Goal: Find specific page/section: Find specific page/section

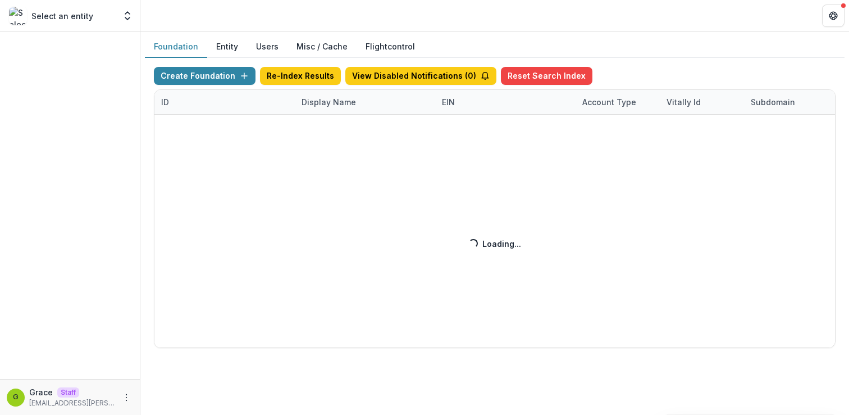
click at [220, 81] on div "Create Foundation Re-Index Results View Disabled Notifications ( 0 ) Reset Sear…" at bounding box center [495, 207] width 682 height 281
click at [289, 107] on div "Create Foundation Re-Index Results View Disabled Notifications ( 0 ) Reset Sear…" at bounding box center [495, 207] width 682 height 281
click at [322, 99] on div "Create Foundation Re-Index Results View Disabled Notifications ( 0 ) Reset Sear…" at bounding box center [495, 207] width 682 height 281
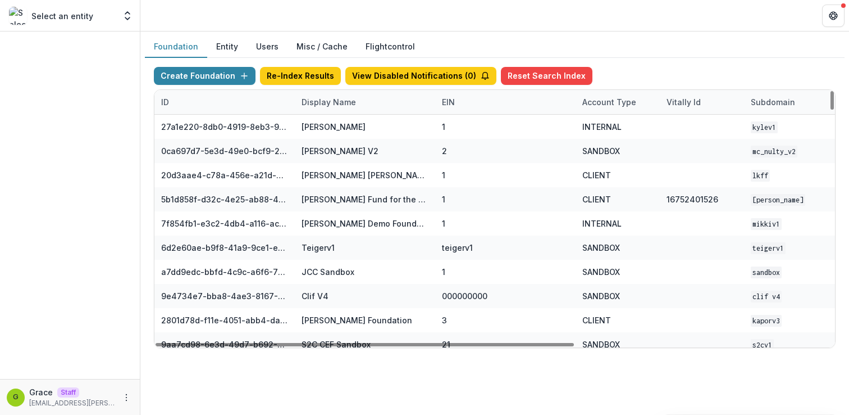
click at [333, 99] on div "Display Name" at bounding box center [329, 102] width 68 height 12
click at [328, 131] on input at bounding box center [364, 128] width 135 height 18
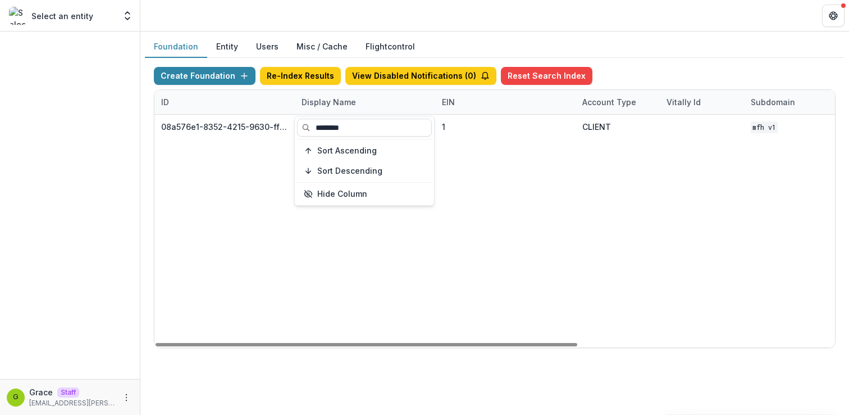
type input "********"
click at [495, 175] on div "08a576e1-8352-4215-9630-ff0d35d85970 [US_STATE] Foundation for Health 1 CLIENT …" at bounding box center [701, 231] width 1095 height 233
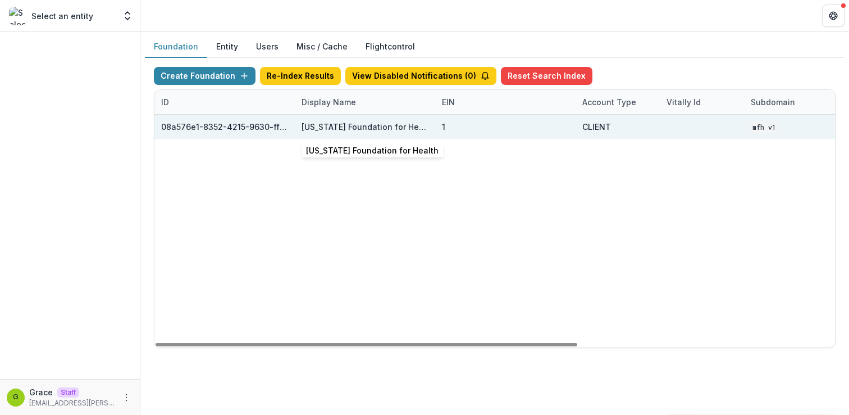
click at [359, 127] on div "[US_STATE] Foundation for Health" at bounding box center [365, 127] width 127 height 12
click at [254, 125] on div "08a576e1-8352-4215-9630-ff0d35d85970" at bounding box center [224, 127] width 127 height 12
click at [357, 126] on div "[US_STATE] Foundation for Health" at bounding box center [365, 127] width 127 height 12
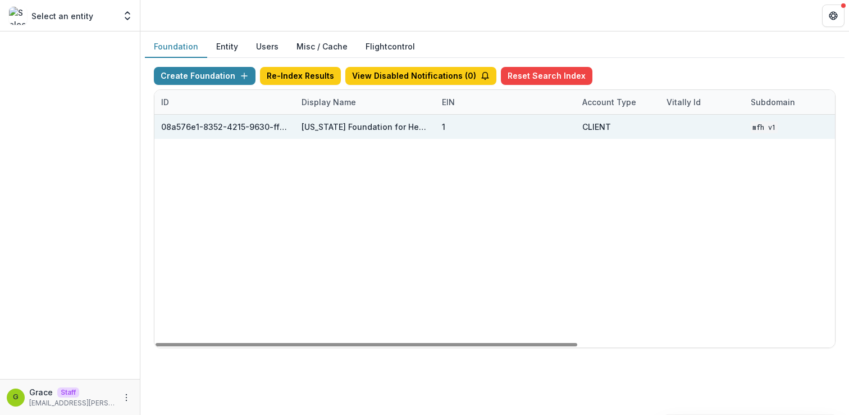
click at [429, 125] on div "[US_STATE] Foundation for Health" at bounding box center [365, 127] width 140 height 24
click at [449, 125] on div "1" at bounding box center [505, 127] width 127 height 24
click at [394, 126] on div "Missouri Foundation for Health" at bounding box center [365, 127] width 127 height 12
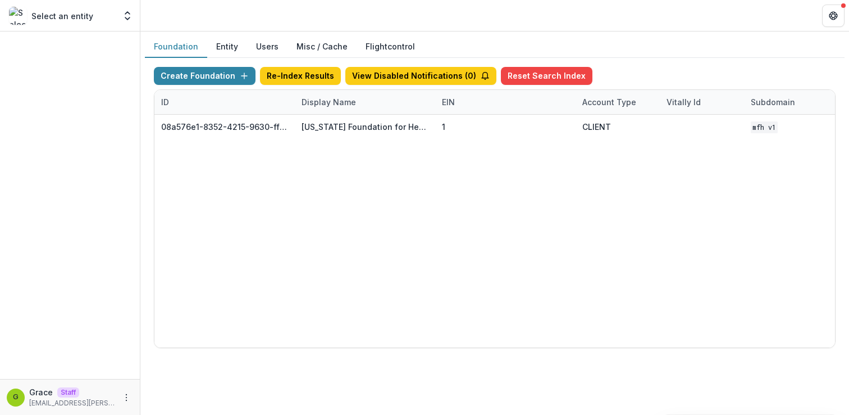
click at [181, 44] on button "Foundation" at bounding box center [176, 47] width 62 height 22
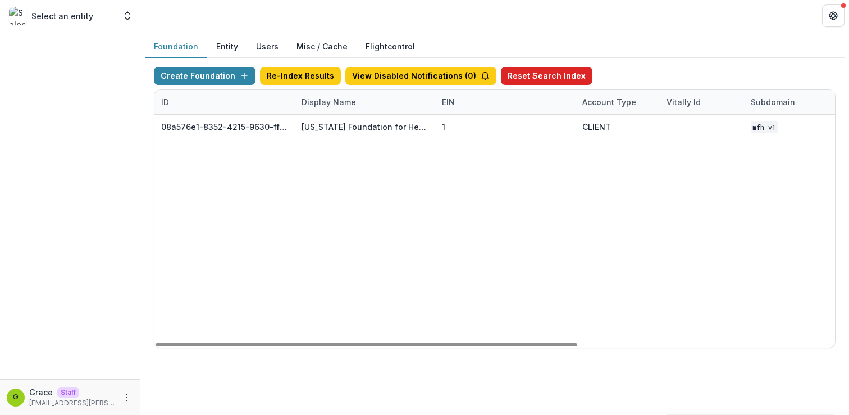
click at [563, 77] on button "Reset Search Index" at bounding box center [547, 76] width 92 height 18
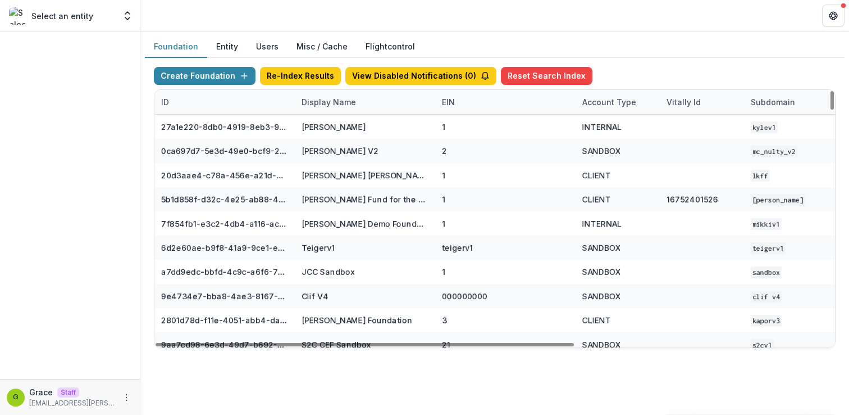
click at [328, 99] on div "Display Name" at bounding box center [329, 102] width 68 height 12
click at [334, 131] on input at bounding box center [364, 128] width 135 height 18
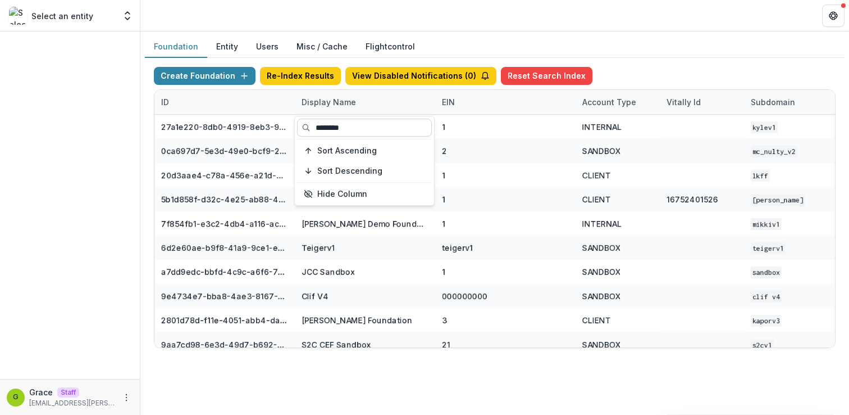
type input "********"
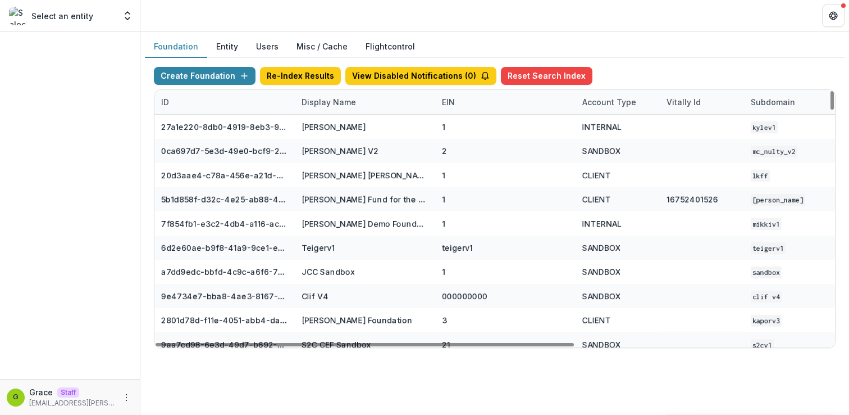
click at [365, 102] on div "Display Name" at bounding box center [365, 102] width 140 height 24
click at [361, 126] on input at bounding box center [364, 128] width 135 height 18
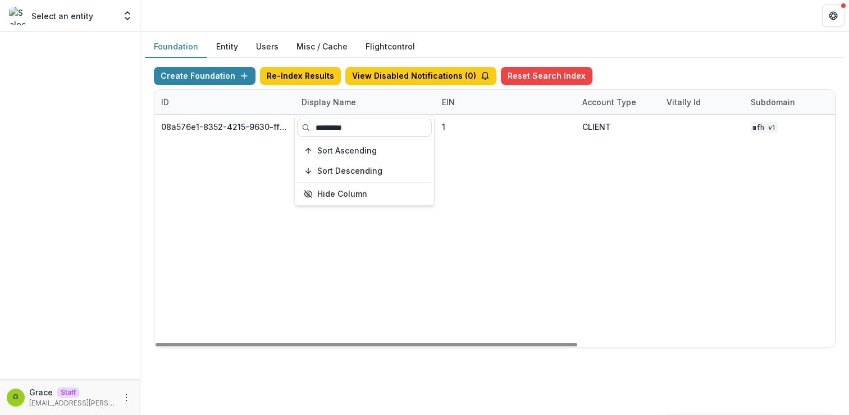
type input "********"
click at [263, 152] on div "08a576e1-8352-4215-9630-ff0d35d85970 Missouri Foundation for Health 1 CLIENT MF…" at bounding box center [701, 231] width 1095 height 233
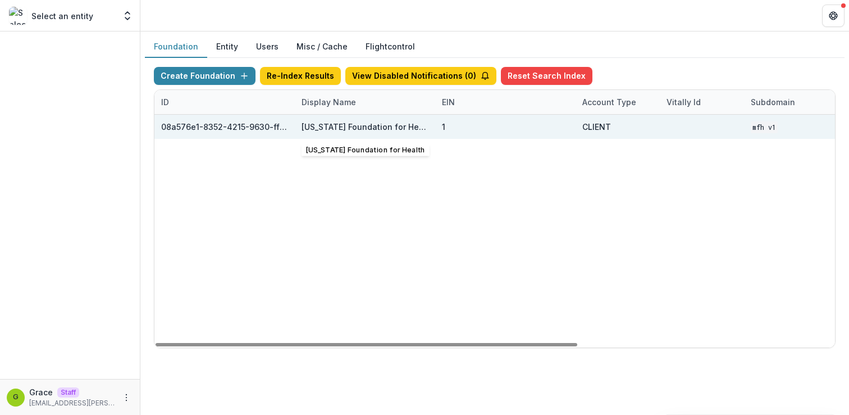
click at [358, 128] on div "Missouri Foundation for Health" at bounding box center [365, 127] width 127 height 12
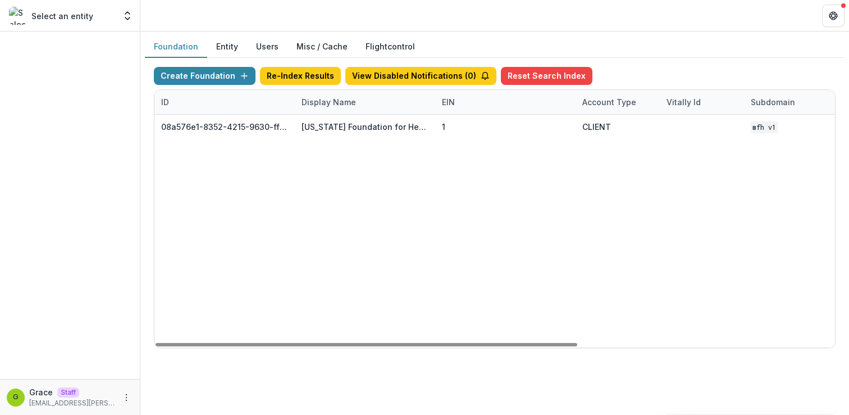
click at [108, 16] on div "Select an entity" at bounding box center [62, 16] width 106 height 18
click at [325, 98] on div "Display Name" at bounding box center [329, 102] width 68 height 12
click at [358, 133] on input "********" at bounding box center [364, 128] width 135 height 18
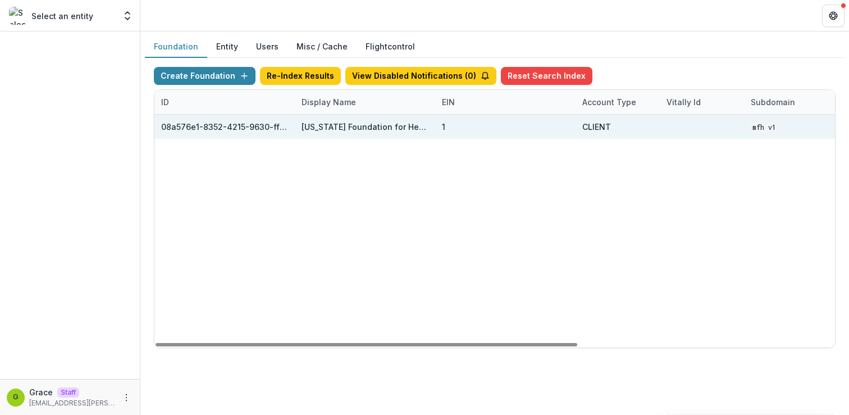
click at [400, 128] on div "Missouri Foundation for Health" at bounding box center [365, 127] width 127 height 12
click at [250, 125] on div "08a576e1-8352-4215-9630-ff0d35d85970" at bounding box center [224, 127] width 127 height 12
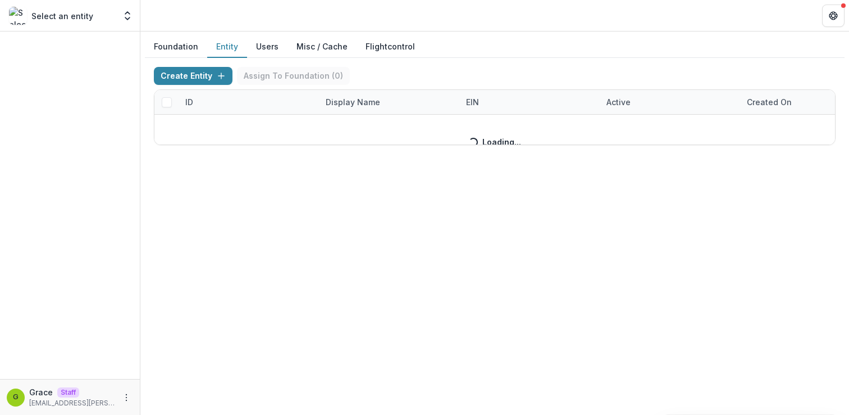
click at [227, 48] on button "Entity" at bounding box center [227, 47] width 40 height 22
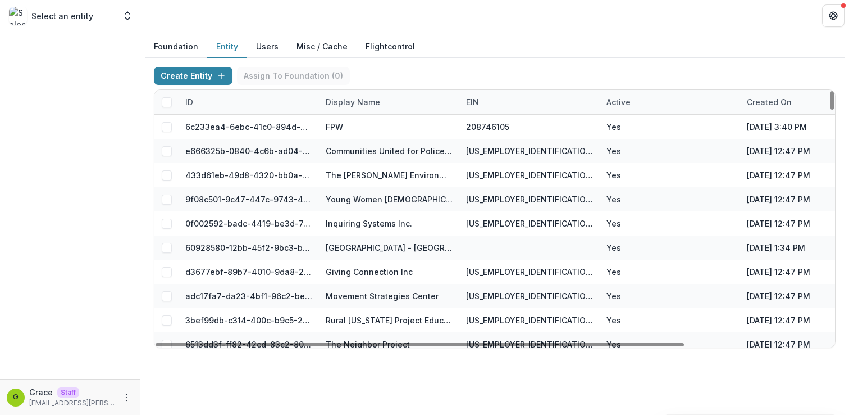
click at [404, 102] on div "Display Name" at bounding box center [389, 102] width 140 height 24
click at [368, 127] on input at bounding box center [388, 128] width 135 height 18
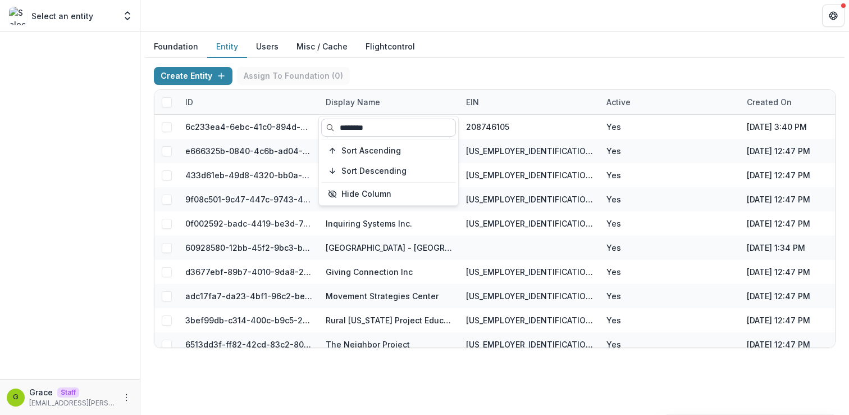
type input "********"
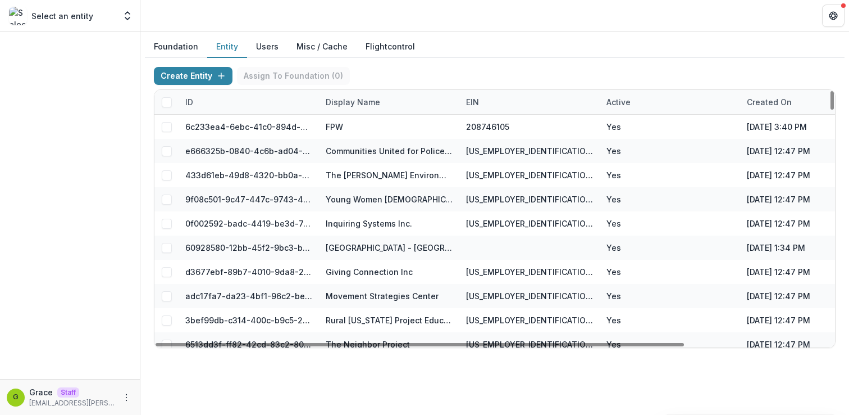
click at [418, 358] on div "Foundation Entity Users Misc / Cache Flightcontrol Create Entity Assign To Foun…" at bounding box center [494, 196] width 709 height 330
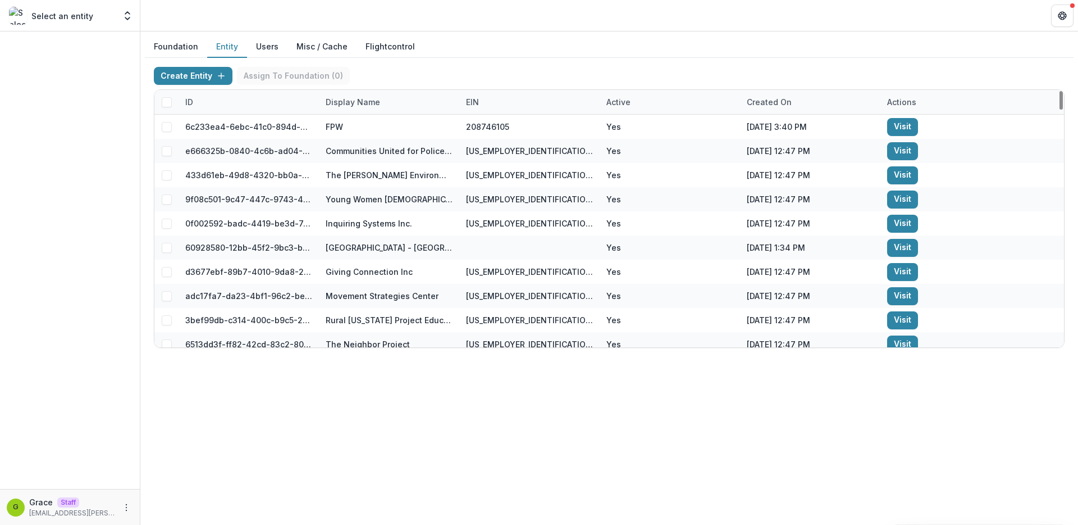
click at [367, 106] on div "Display Name" at bounding box center [353, 102] width 68 height 12
click at [380, 128] on input at bounding box center [388, 128] width 135 height 18
type input "*"
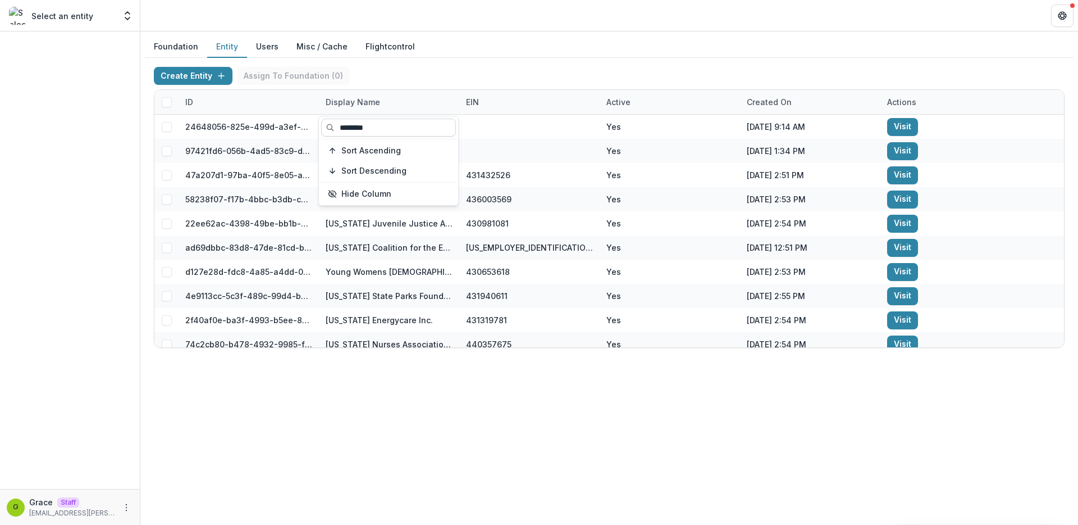
type input "********"
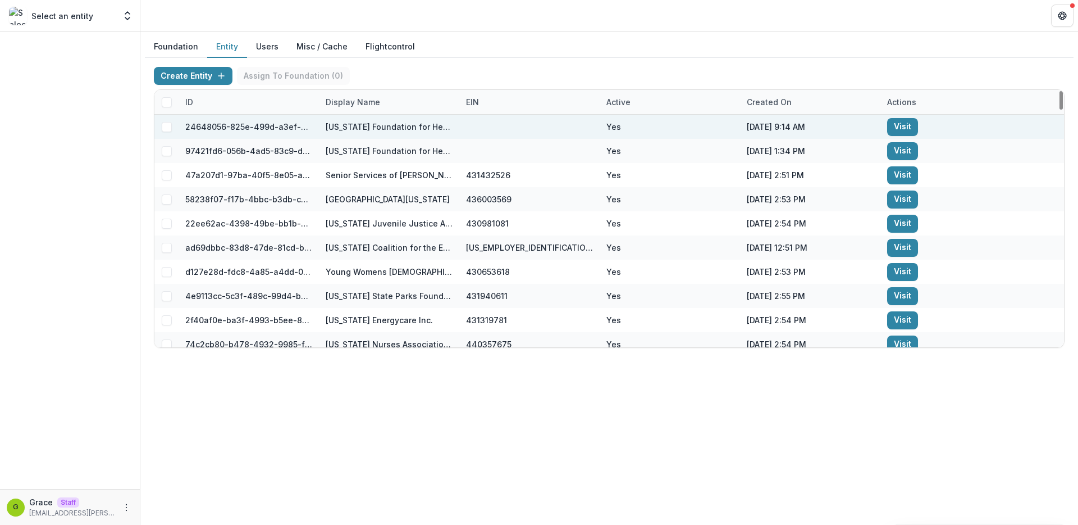
click at [849, 129] on link "Visit" at bounding box center [902, 127] width 31 height 18
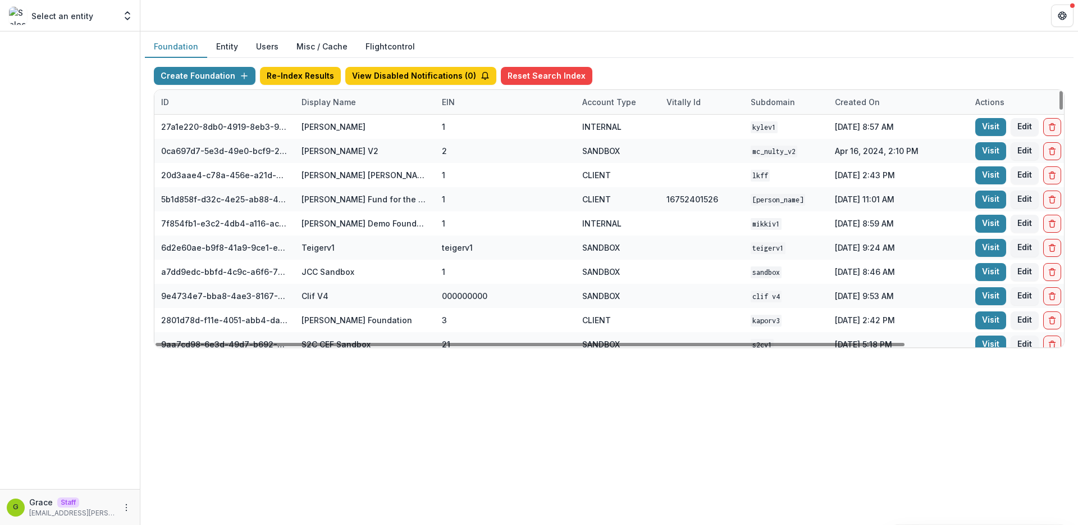
click at [331, 101] on div "Display Name" at bounding box center [329, 102] width 68 height 12
click at [348, 128] on input at bounding box center [364, 128] width 135 height 18
type input "*"
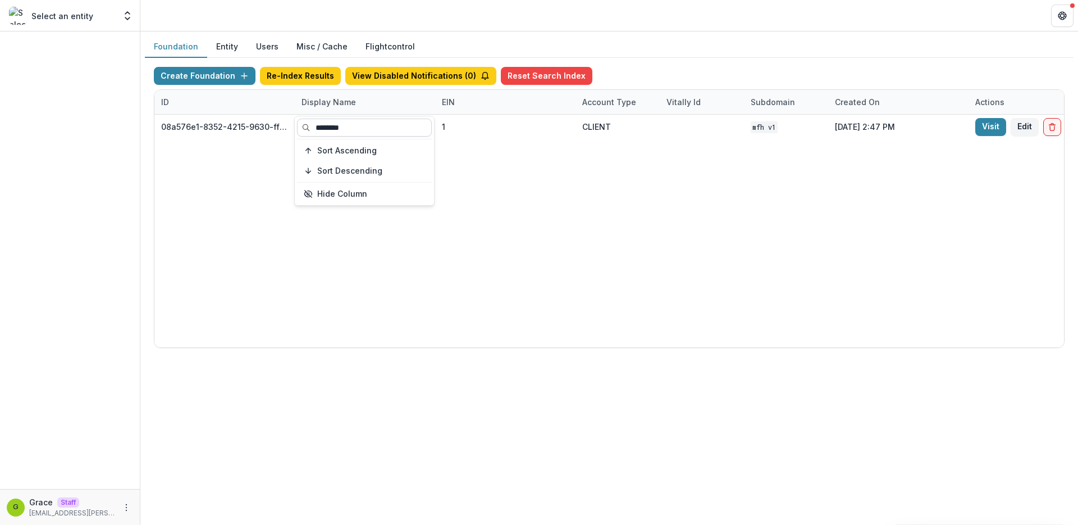
type input "********"
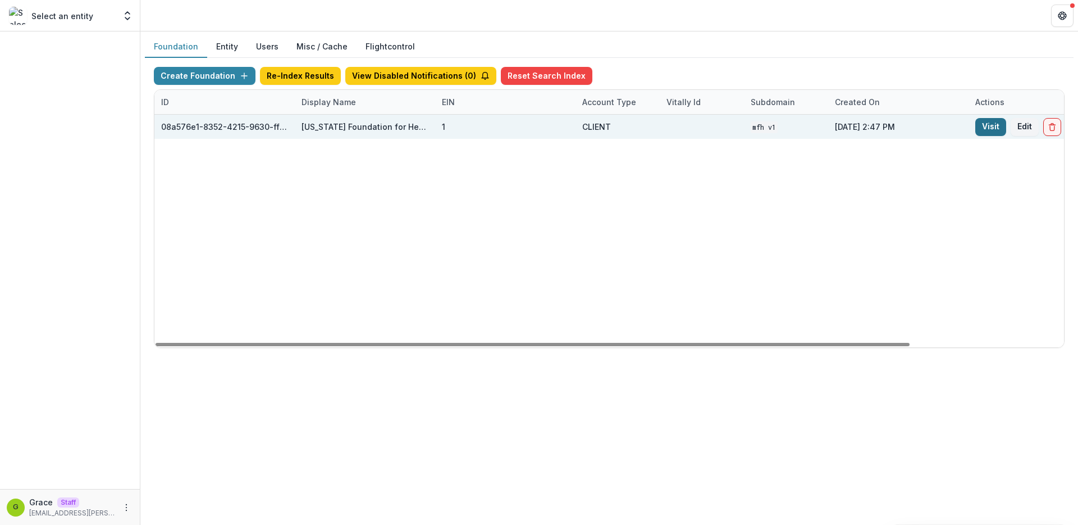
click at [849, 125] on link "Visit" at bounding box center [991, 127] width 31 height 18
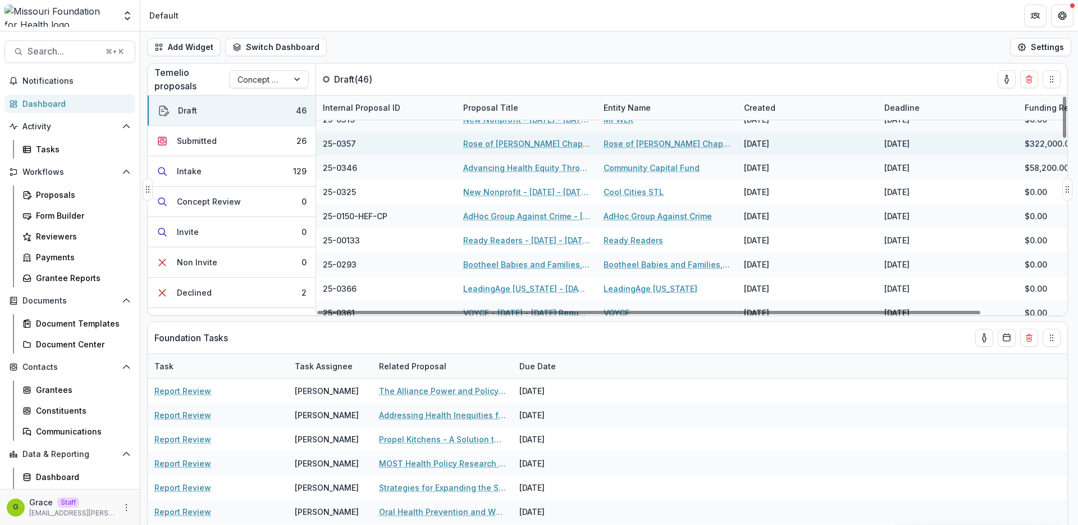
scroll to position [169, 0]
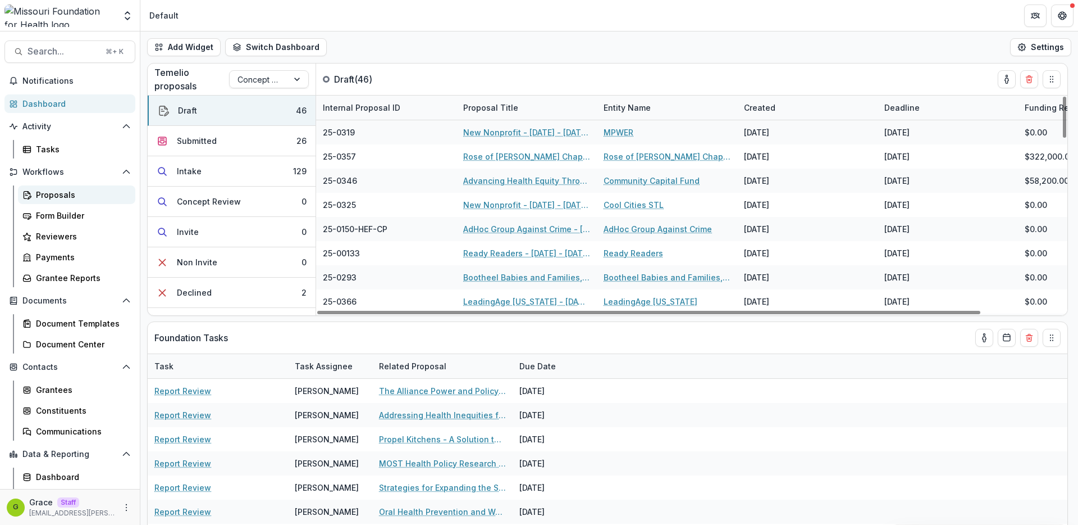
click at [73, 194] on div "Proposals" at bounding box center [81, 195] width 90 height 12
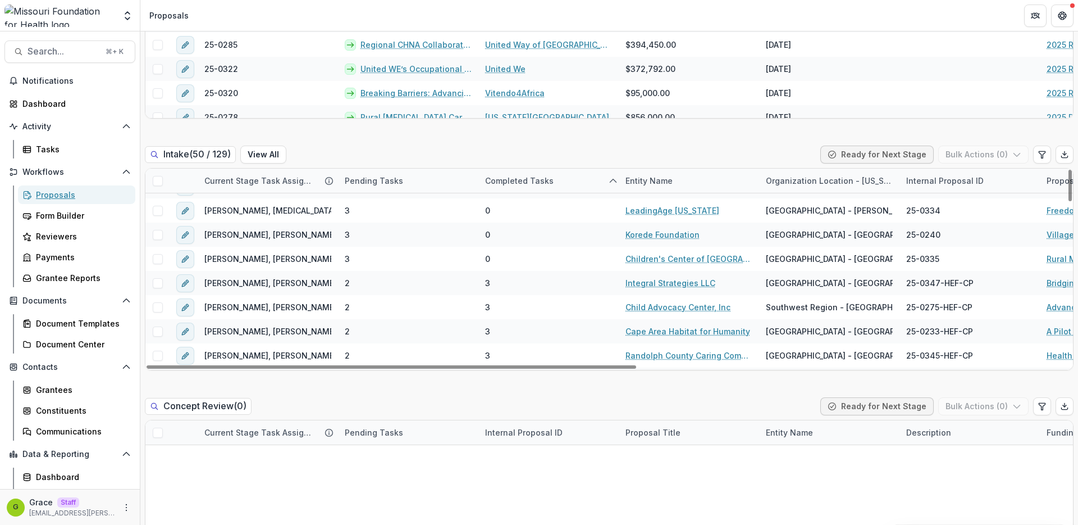
scroll to position [107, 0]
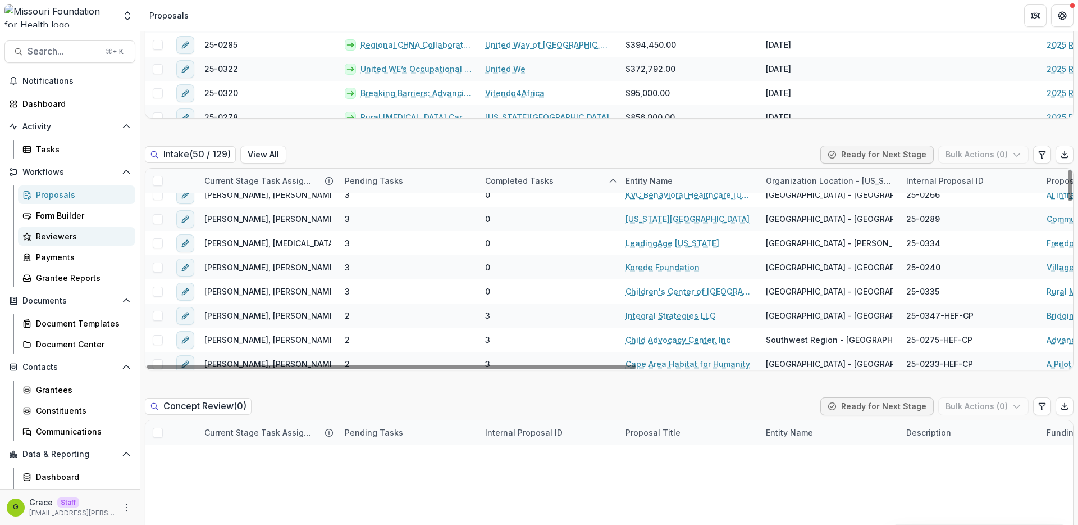
click at [79, 238] on div "Reviewers" at bounding box center [81, 236] width 90 height 12
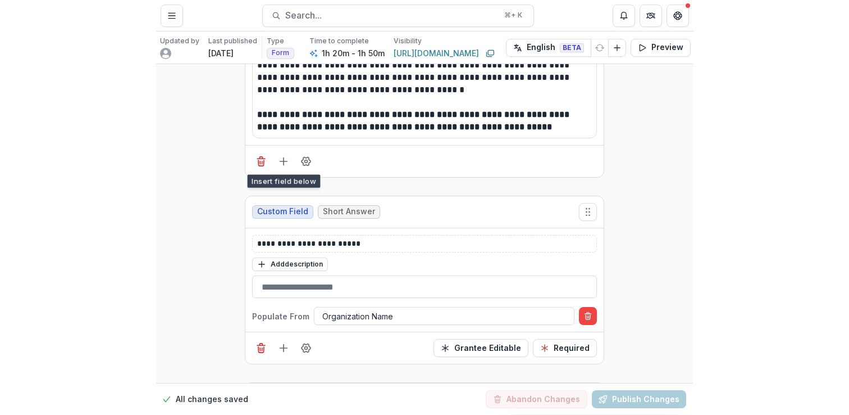
scroll to position [347, 0]
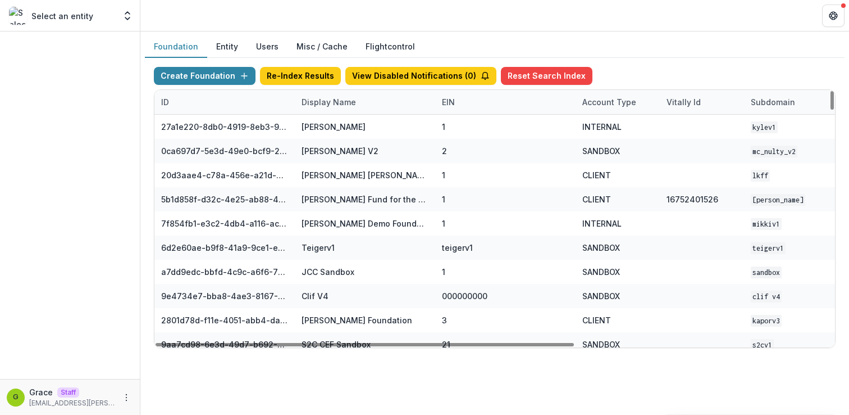
click at [323, 106] on div "Display Name" at bounding box center [329, 102] width 68 height 12
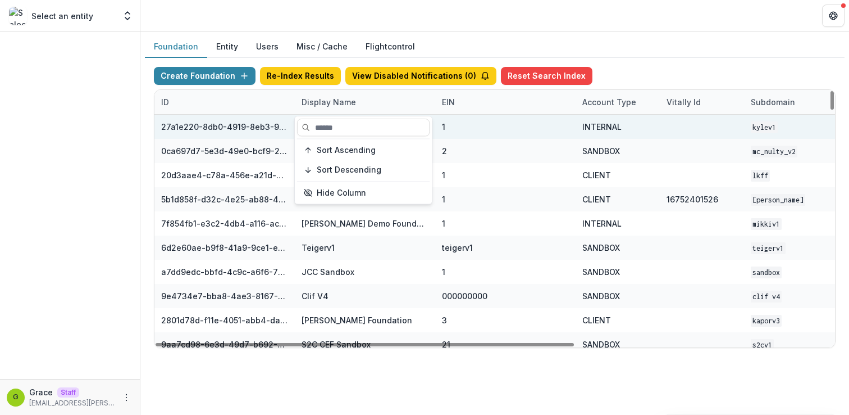
click at [718, 124] on div at bounding box center [702, 127] width 71 height 24
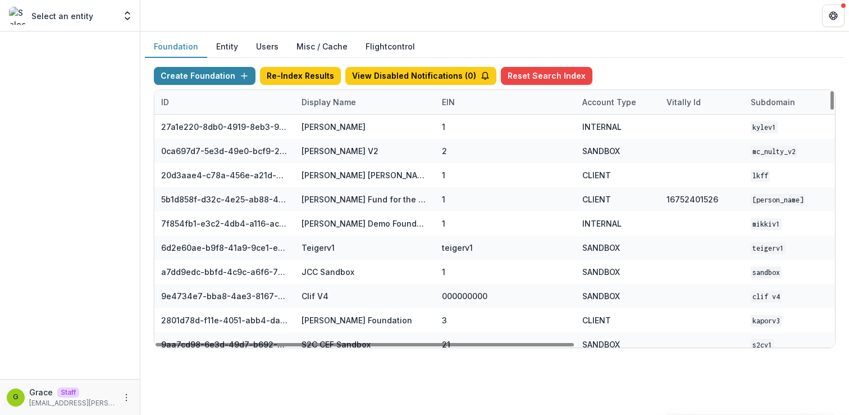
click at [351, 104] on div "Display Name" at bounding box center [329, 102] width 68 height 12
click at [342, 130] on input at bounding box center [364, 128] width 135 height 18
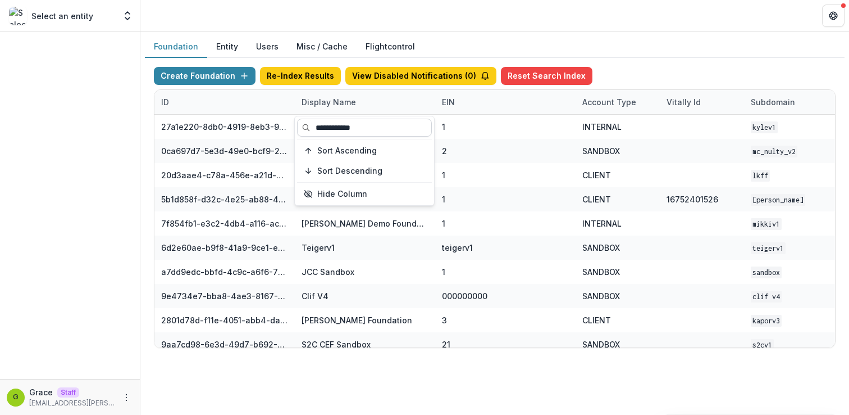
type input "**********"
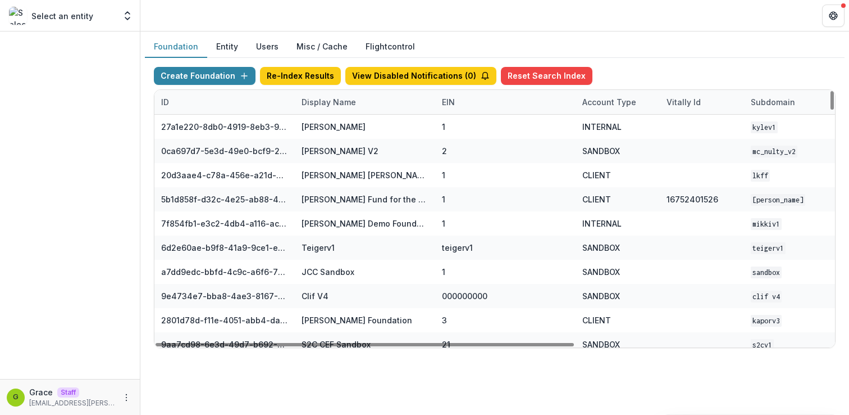
click at [358, 103] on div "Display Name" at bounding box center [329, 102] width 68 height 12
click at [356, 126] on input at bounding box center [364, 128] width 135 height 18
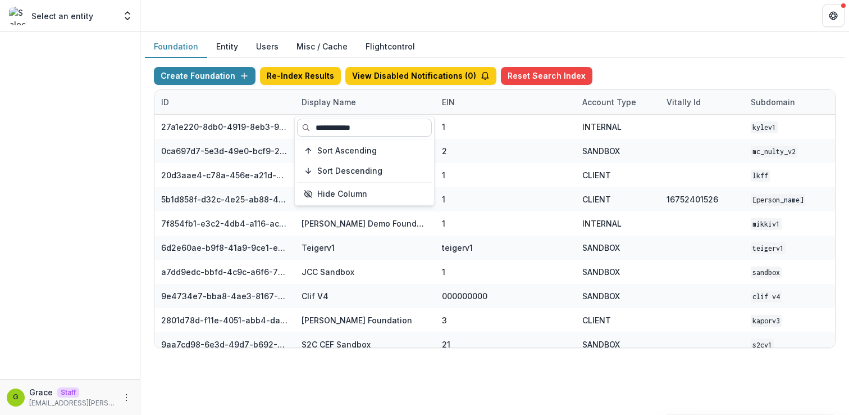
type input "**********"
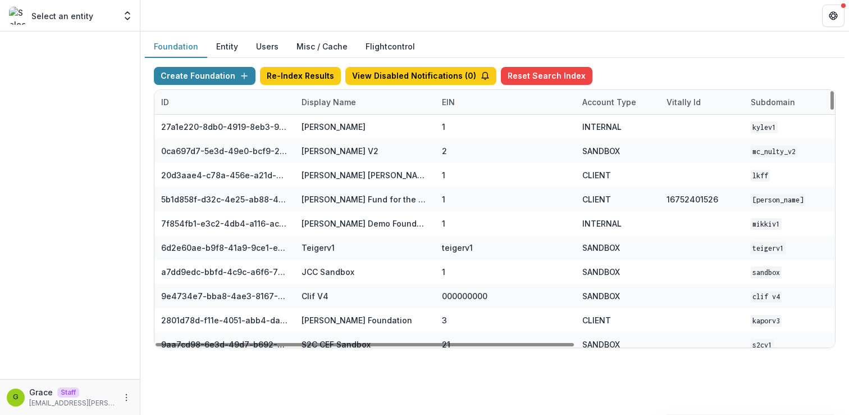
click at [102, 20] on div "Select an entity" at bounding box center [62, 16] width 106 height 18
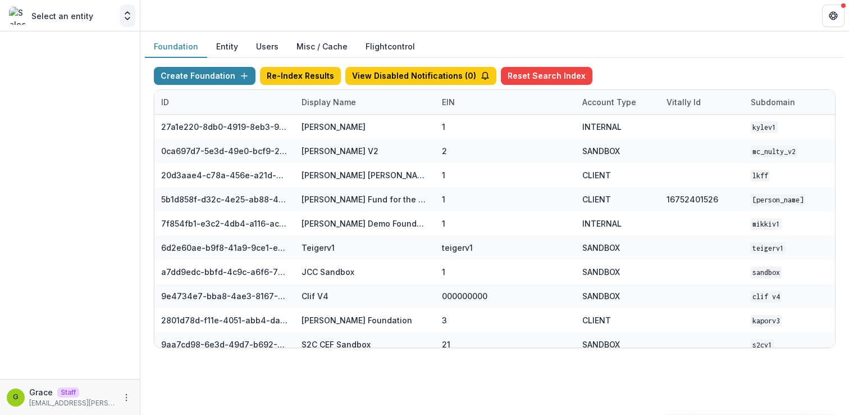
click at [126, 12] on icon "Open entity switcher" at bounding box center [127, 15] width 11 height 11
click at [90, 16] on div "Select an entity" at bounding box center [62, 16] width 106 height 18
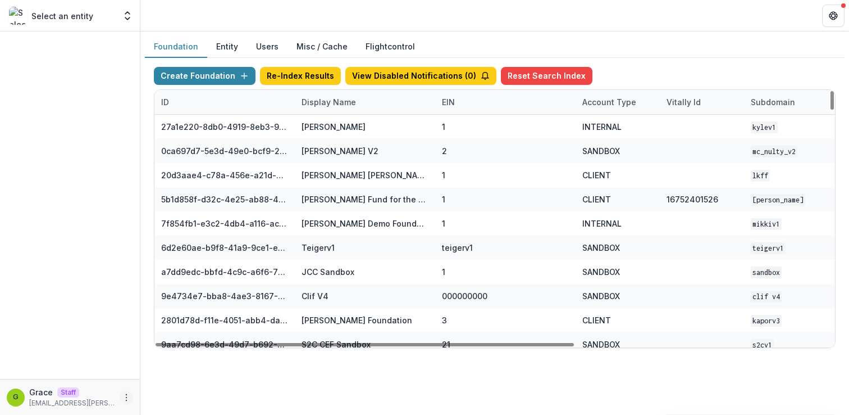
click at [125, 394] on icon "More" at bounding box center [126, 397] width 9 height 9
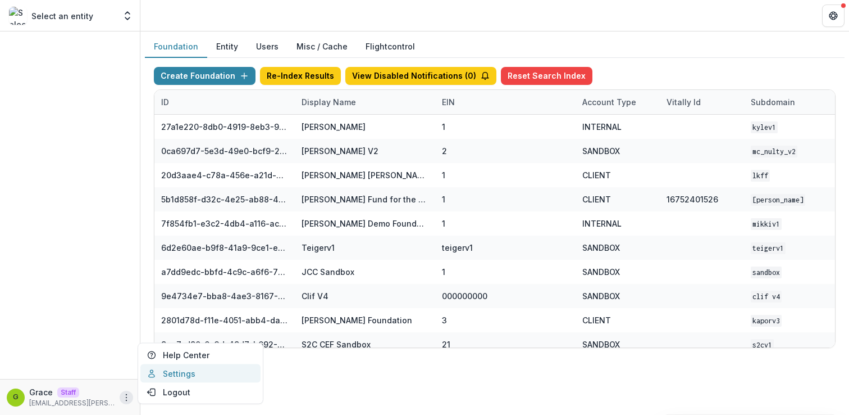
click at [191, 368] on link "Settings" at bounding box center [200, 373] width 120 height 19
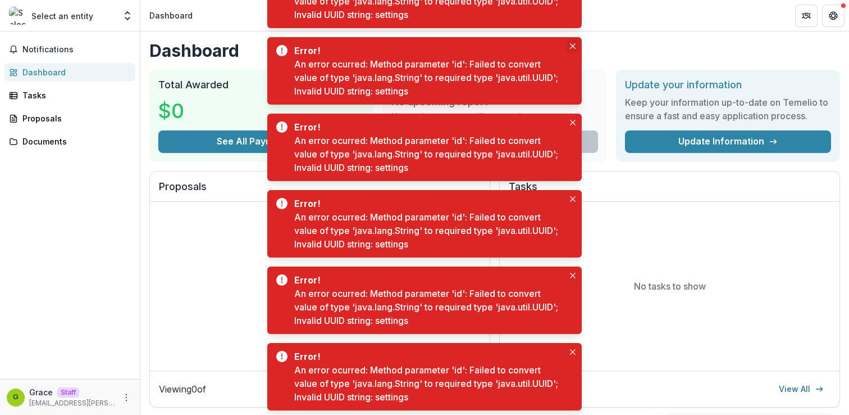
click at [572, 49] on button "Close" at bounding box center [572, 45] width 13 height 13
click at [572, 52] on button "Close" at bounding box center [572, 45] width 13 height 13
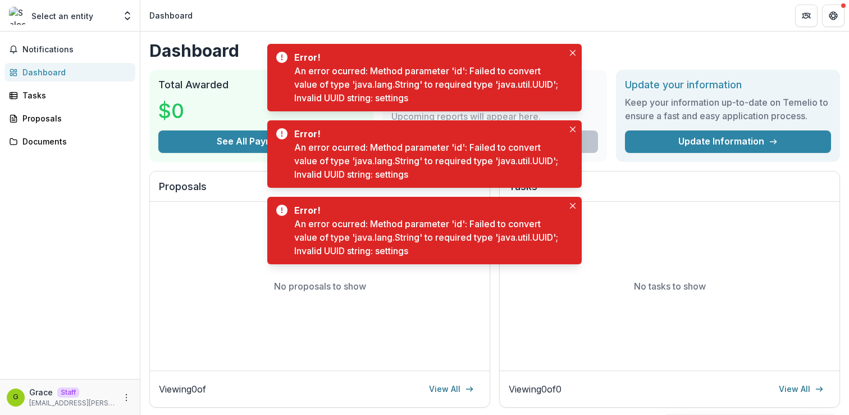
click at [572, 52] on body "Skip to content Select an entity Team Settings Dashboard Notifications Dashboar…" at bounding box center [424, 207] width 849 height 415
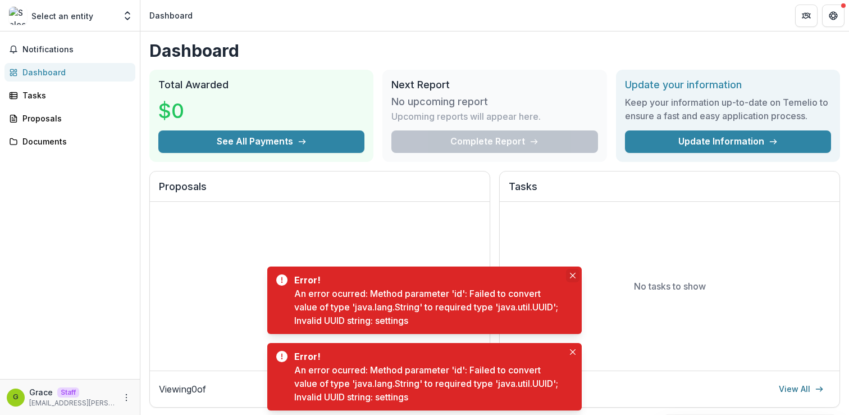
click at [575, 273] on icon "Close" at bounding box center [573, 275] width 6 height 6
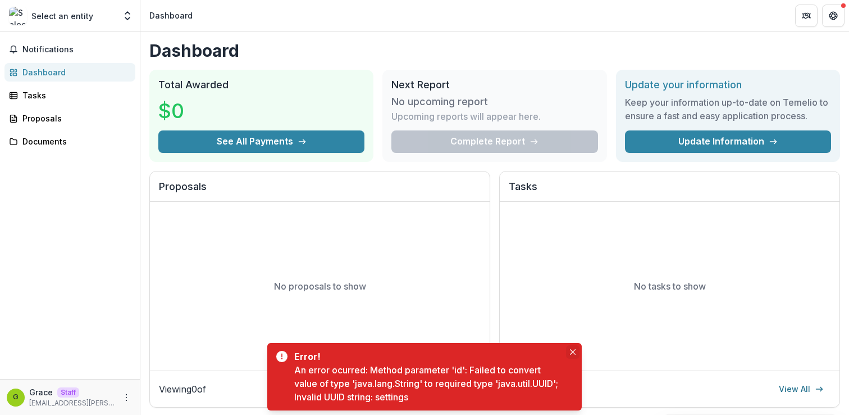
click at [575, 346] on button "Close" at bounding box center [572, 351] width 13 height 13
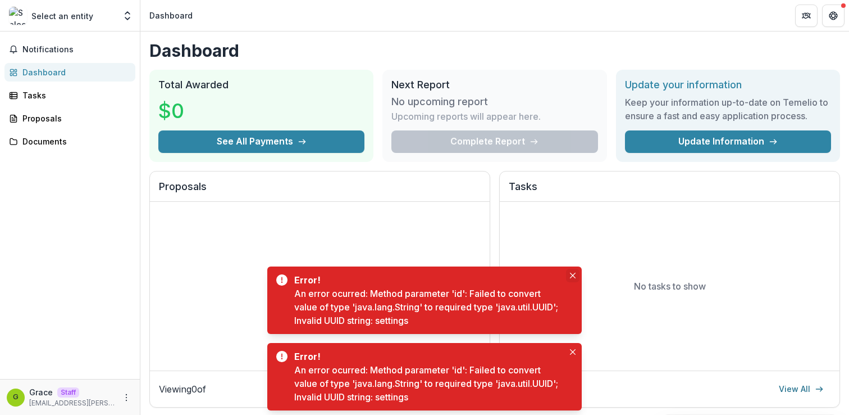
click at [575, 276] on icon "Close" at bounding box center [573, 275] width 6 height 6
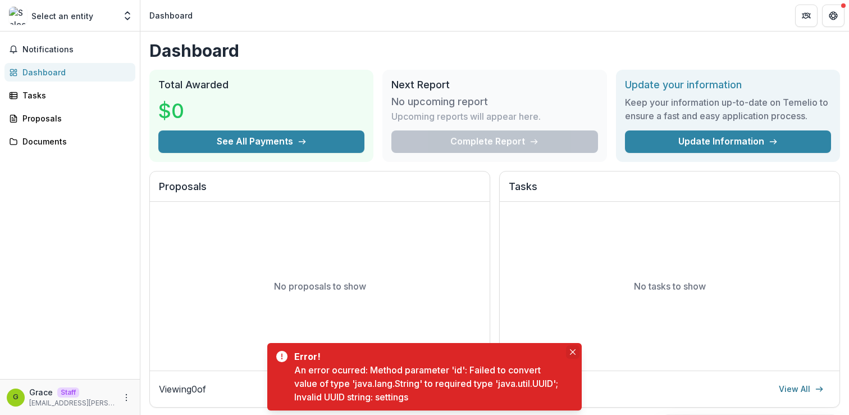
click at [573, 353] on icon "Close" at bounding box center [573, 352] width 6 height 6
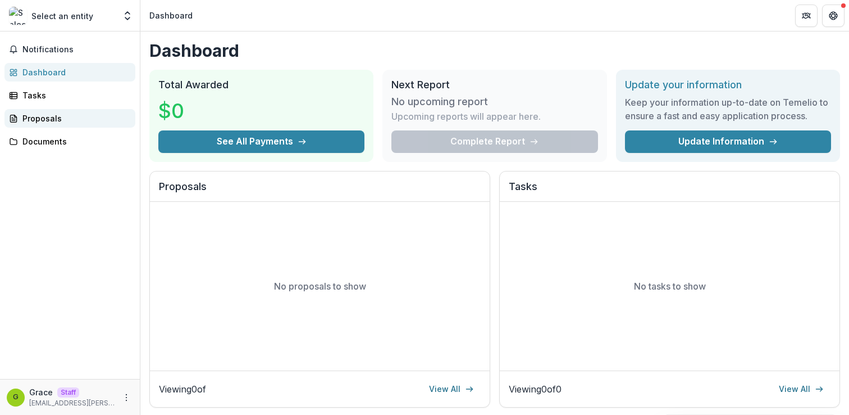
click at [72, 116] on div "Proposals" at bounding box center [74, 118] width 104 height 12
